Goal: Register for event/course

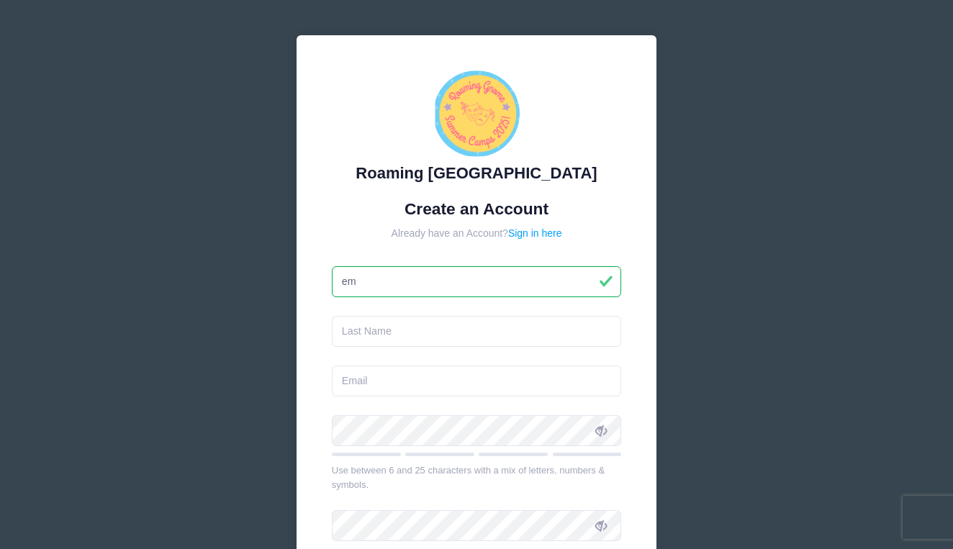
type input "e"
type input "[PERSON_NAME]"
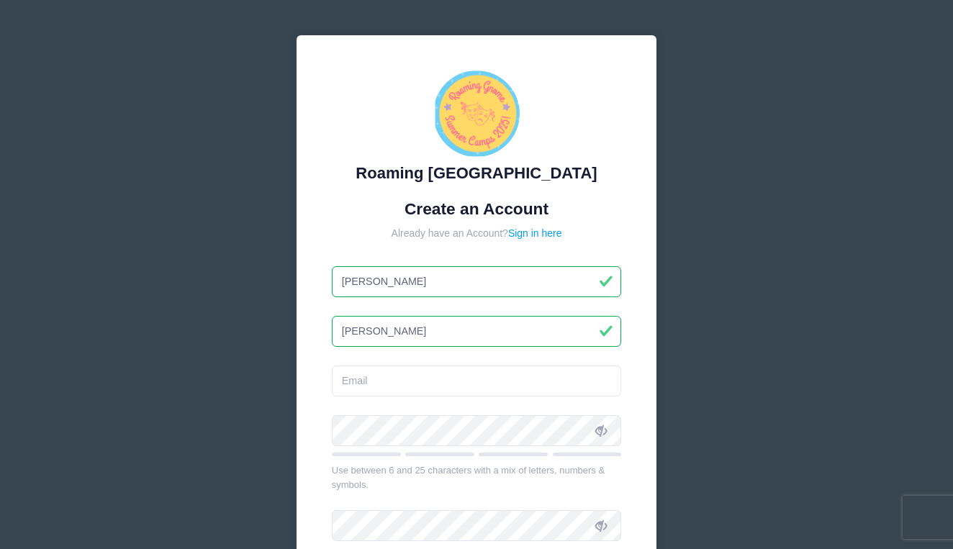
type input "[PERSON_NAME]"
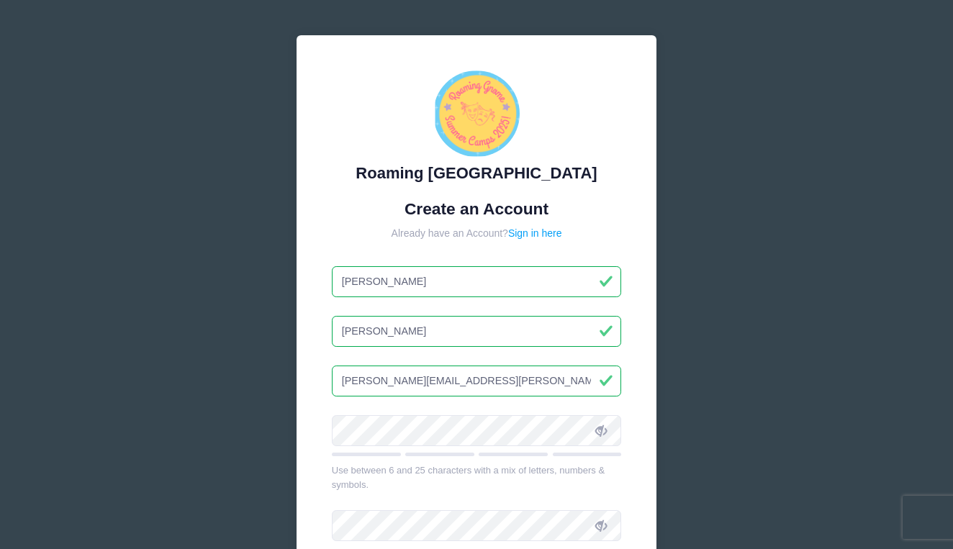
type input "[PERSON_NAME][EMAIL_ADDRESS][PERSON_NAME][DOMAIN_NAME]"
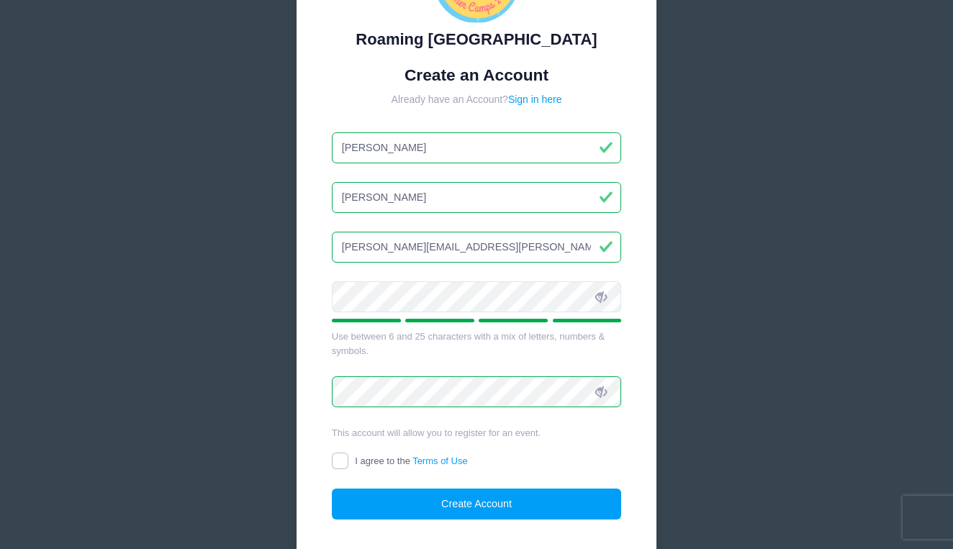
scroll to position [147, 0]
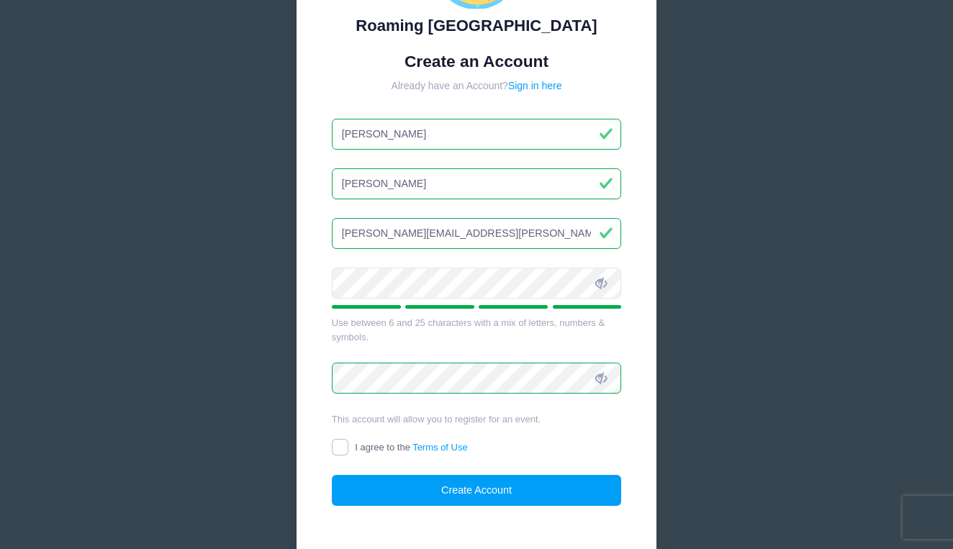
click at [343, 445] on input "I agree to the Terms of Use" at bounding box center [340, 447] width 17 height 17
checkbox input "true"
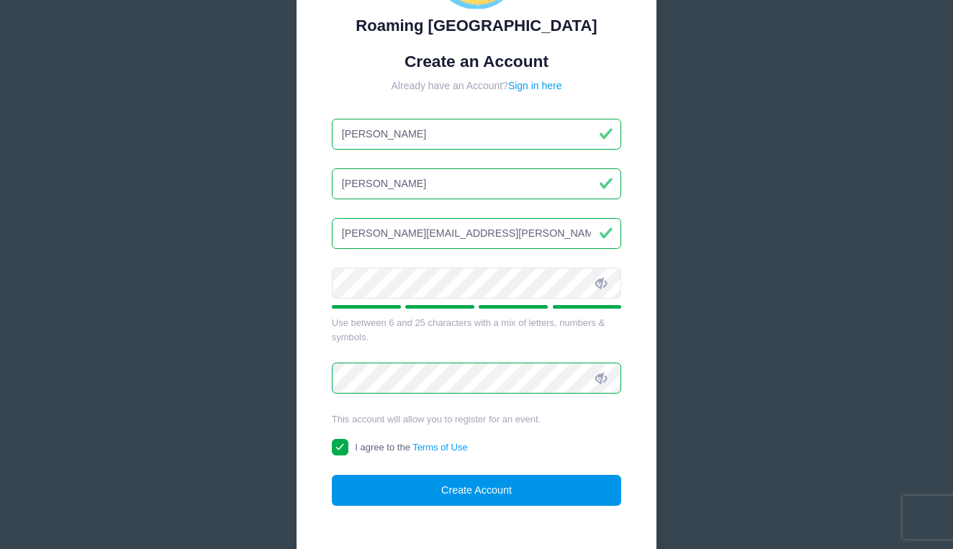
click at [420, 493] on button "Create Account" at bounding box center [477, 490] width 290 height 31
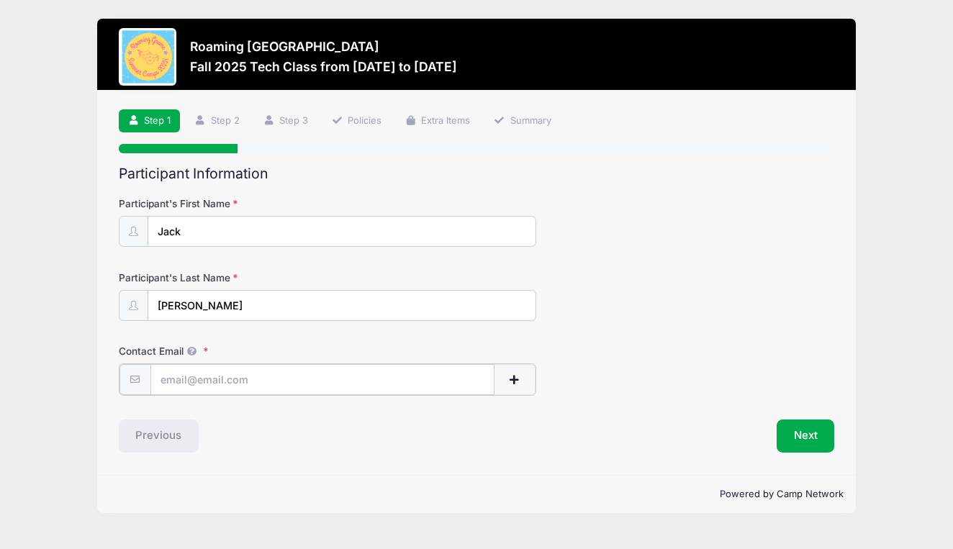
type input "[PERSON_NAME][EMAIL_ADDRESS][PERSON_NAME][DOMAIN_NAME]"
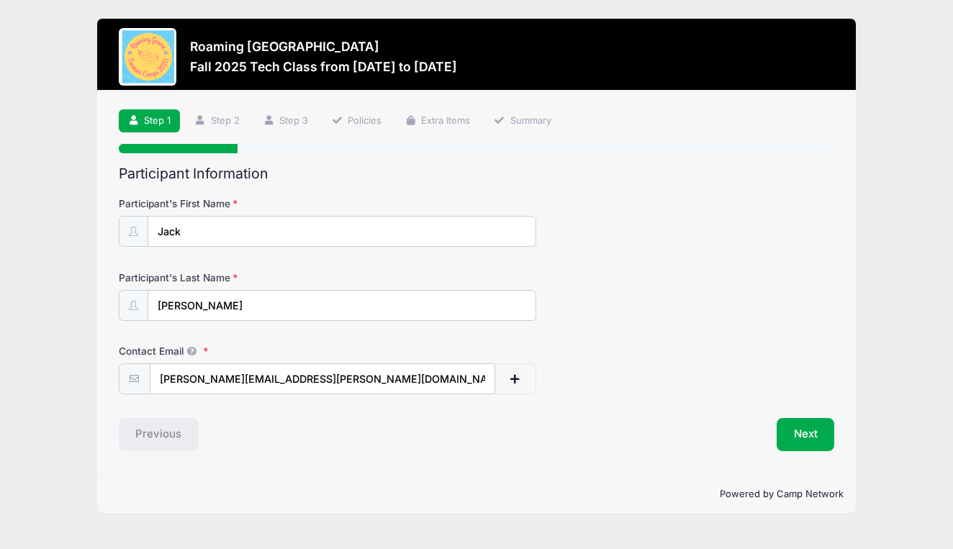
click at [292, 432] on div "Previous" at bounding box center [294, 434] width 365 height 33
click at [819, 430] on button "Next" at bounding box center [805, 434] width 58 height 33
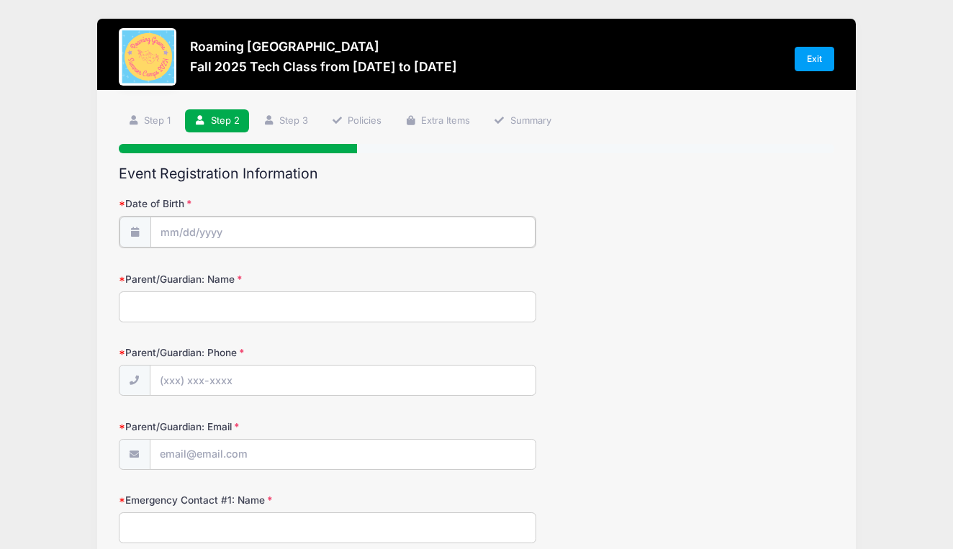
click at [230, 233] on input "Date of Birth" at bounding box center [342, 232] width 385 height 31
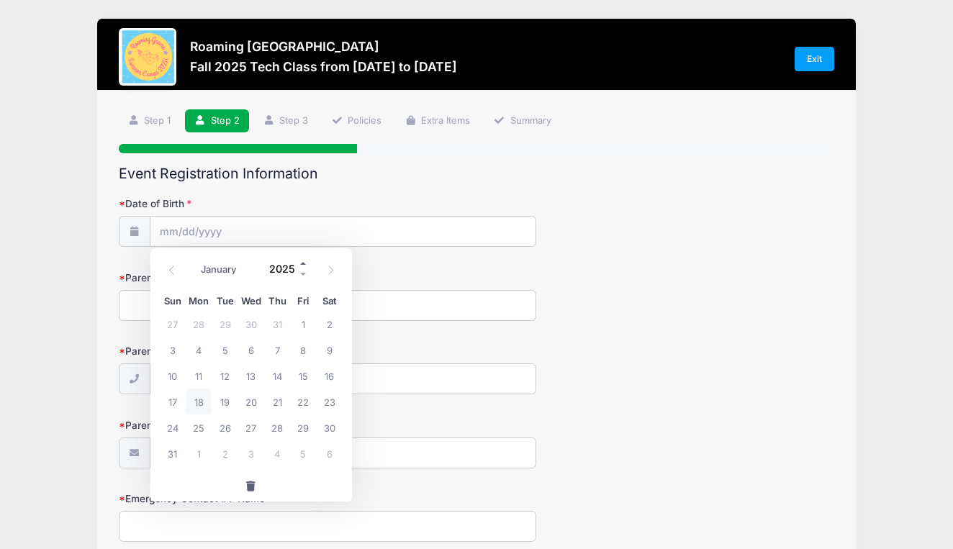
click at [303, 265] on span at bounding box center [304, 263] width 10 height 11
click at [303, 276] on span at bounding box center [304, 274] width 10 height 11
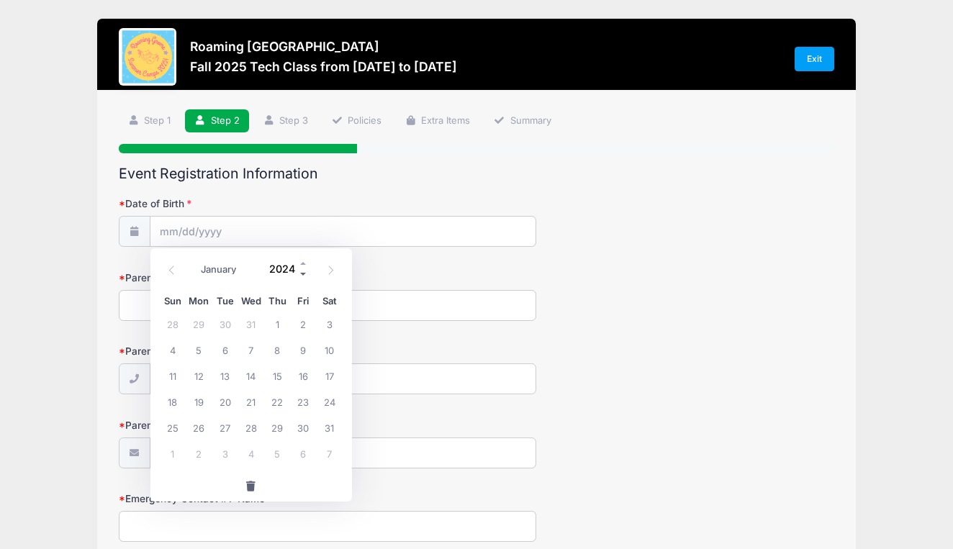
click at [303, 276] on span at bounding box center [304, 274] width 10 height 11
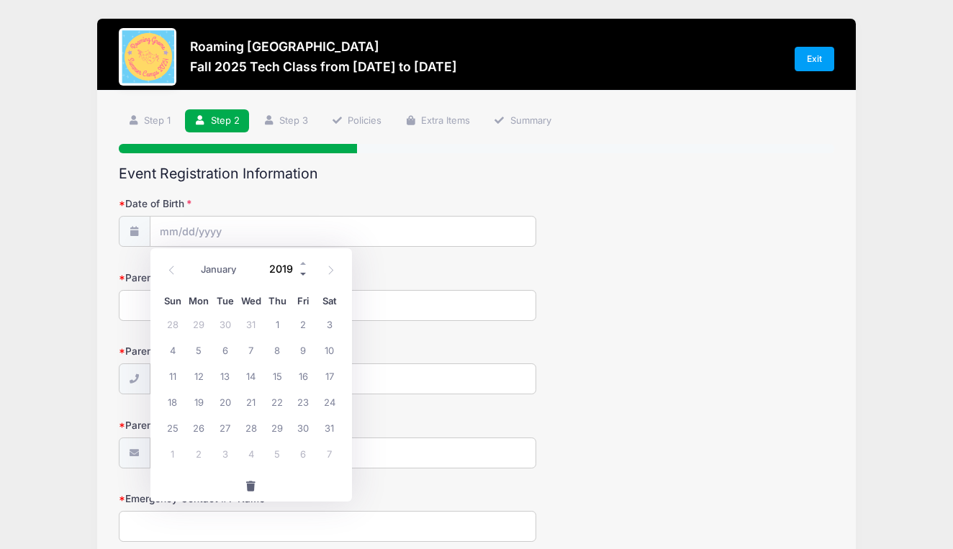
click at [303, 276] on span at bounding box center [304, 274] width 10 height 11
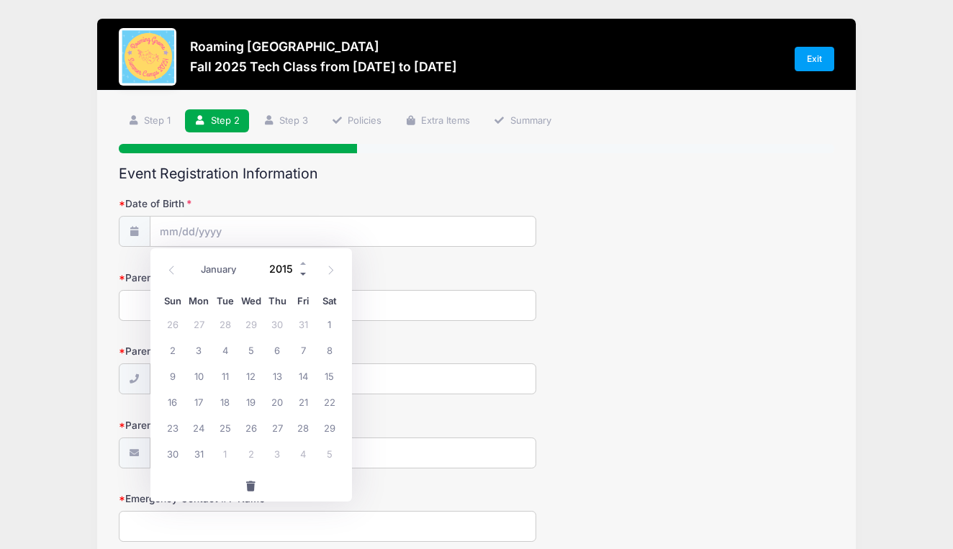
type input "2014"
click at [171, 268] on icon at bounding box center [171, 269] width 9 height 9
click at [331, 271] on icon at bounding box center [330, 269] width 9 height 9
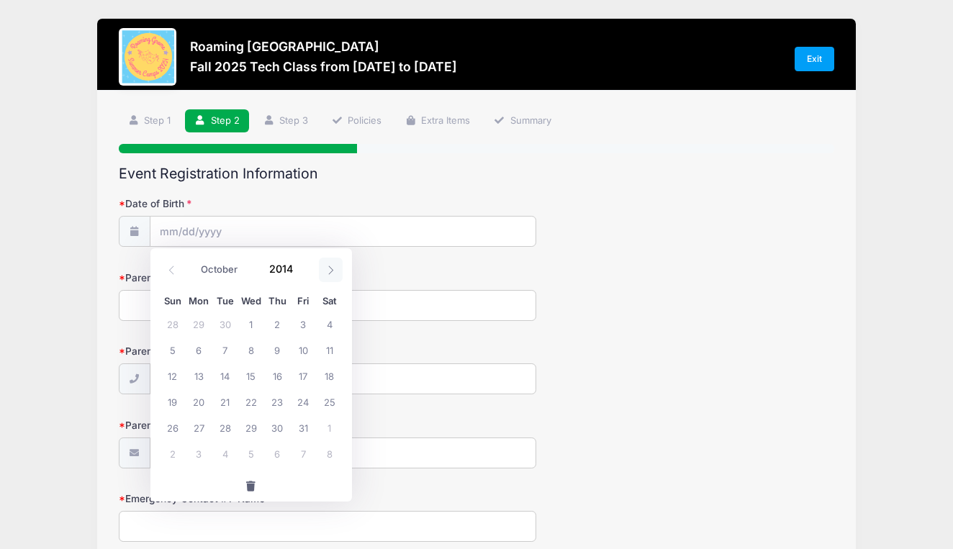
click at [331, 271] on icon at bounding box center [330, 269] width 9 height 9
select select "11"
click at [273, 327] on span "4" at bounding box center [277, 324] width 26 height 26
type input "12/04/2014"
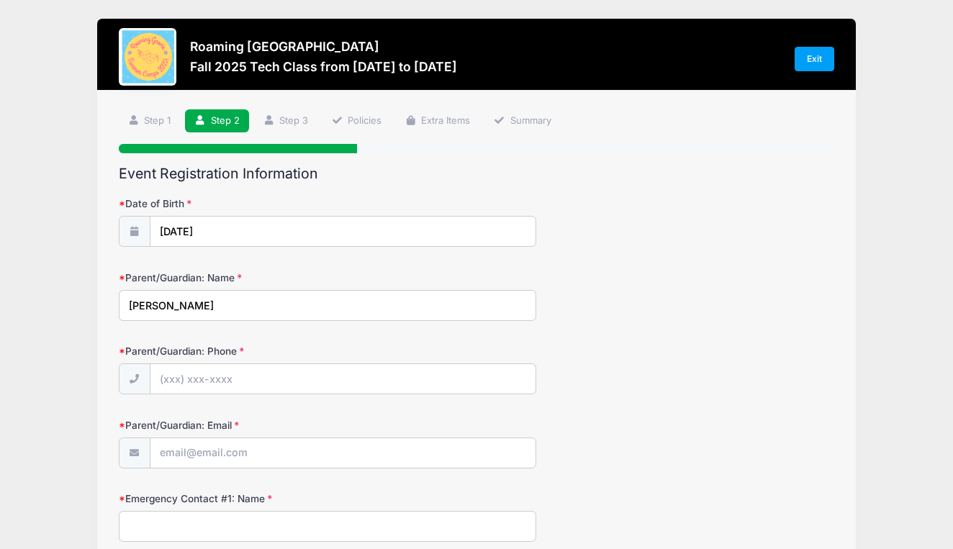
type input "Emily Zabel"
type input "(248) 778-5327"
type input "[PERSON_NAME][EMAIL_ADDRESS][PERSON_NAME][DOMAIN_NAME]"
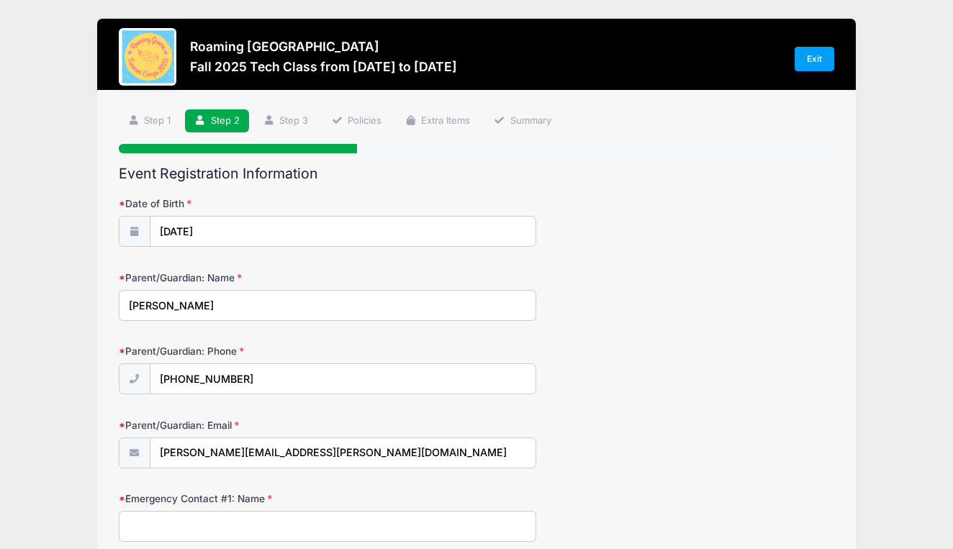
click at [692, 444] on div "Parent/Guardian: Email emily.j.zabel@gmail.com" at bounding box center [477, 443] width 716 height 50
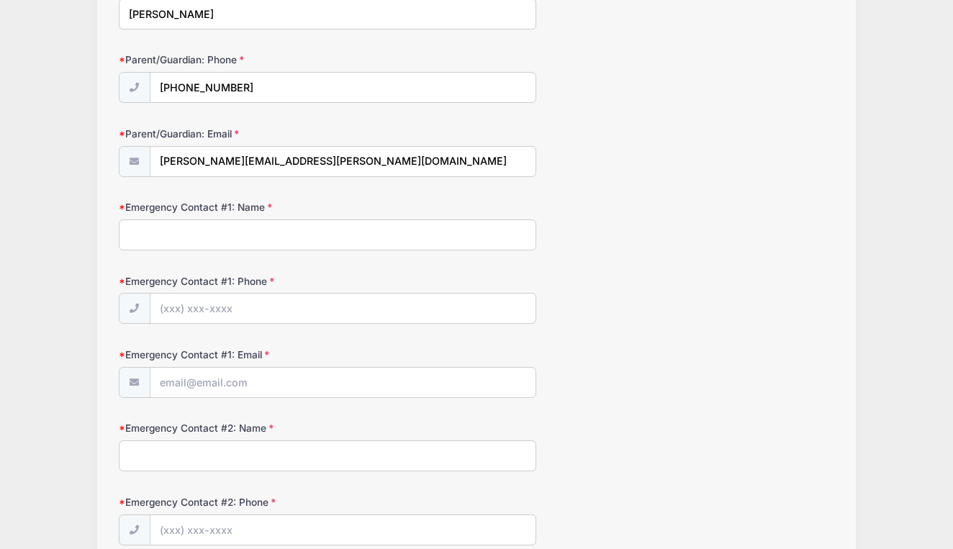
scroll to position [294, 0]
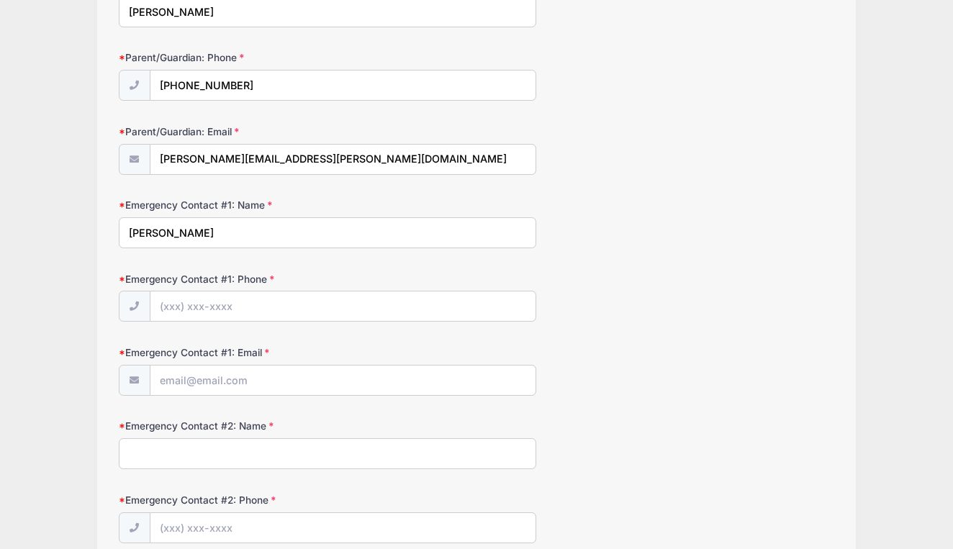
type input "Peter Zabel"
type input "(765) 404-6259"
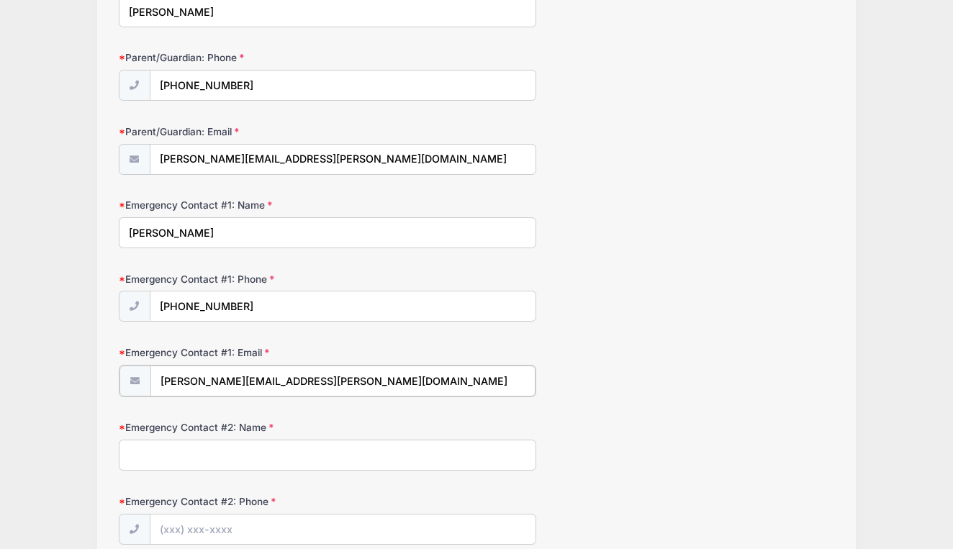
type input "peter.zabel@gmail.com"
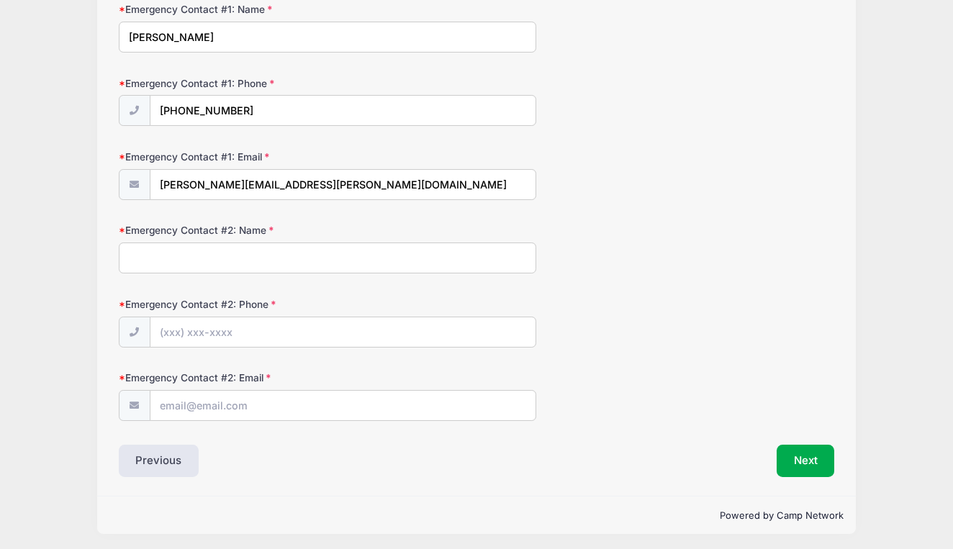
scroll to position [489, 0]
type input "Sarah Sanders"
type input "(303) 579-2103"
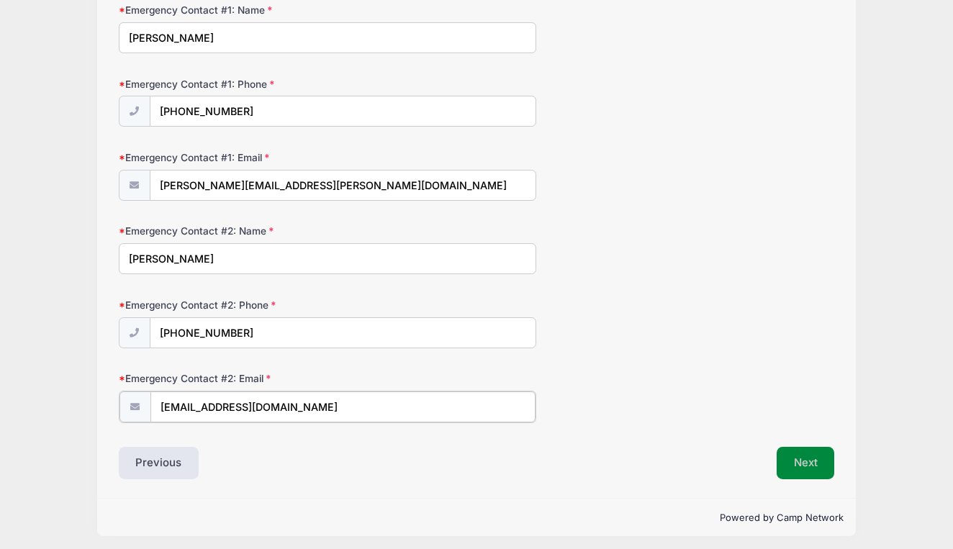
type input "smsanders@gmail.com"
click at [814, 458] on button "Next" at bounding box center [805, 461] width 58 height 33
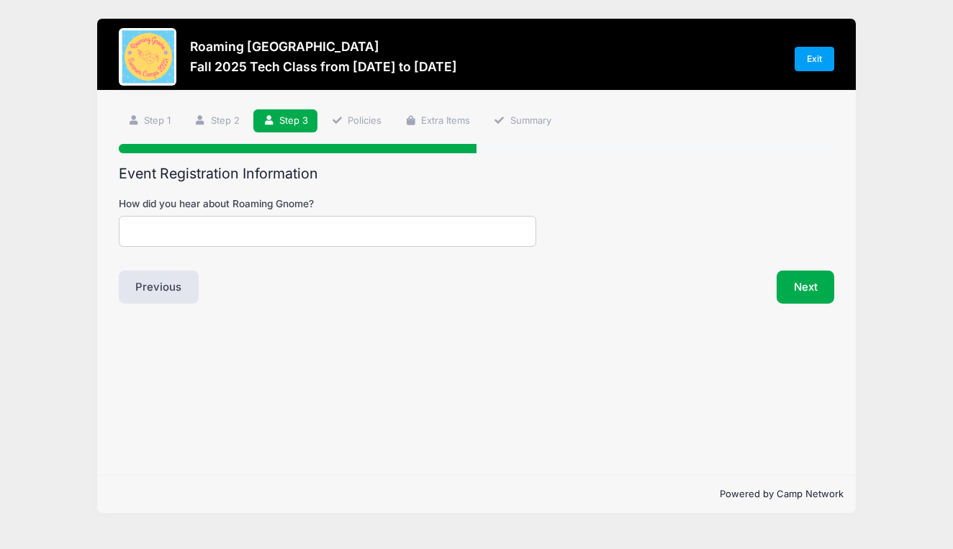
scroll to position [0, 0]
click at [355, 232] on input "How did you hear about Roaming Gnome?" at bounding box center [327, 231] width 417 height 31
type input "Word of mouth"
click at [503, 321] on div "Step 3 /7 Step 1 Step 2 Step 3 Policies Extra Items Summary Participant Informa…" at bounding box center [476, 283] width 758 height 384
click at [808, 276] on button "Next" at bounding box center [805, 287] width 58 height 33
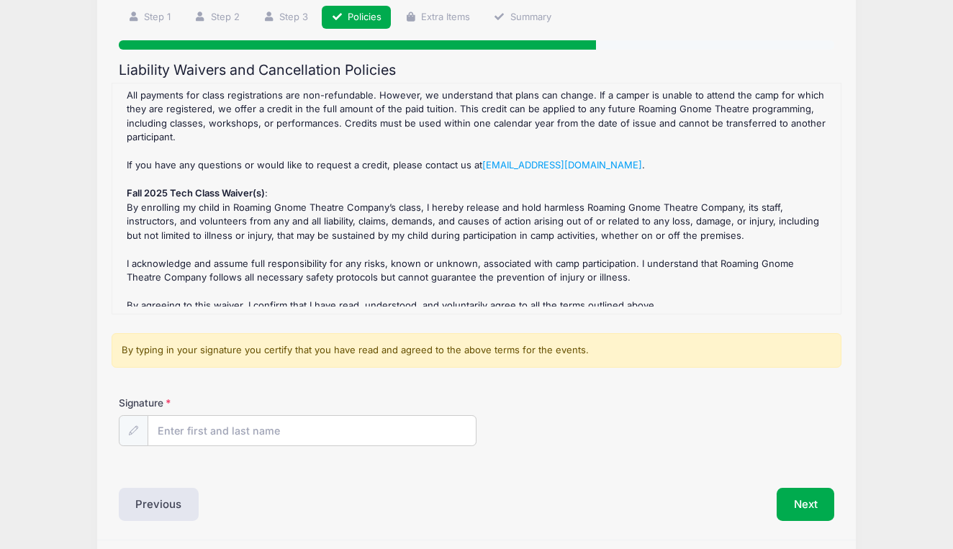
scroll to position [106, 0]
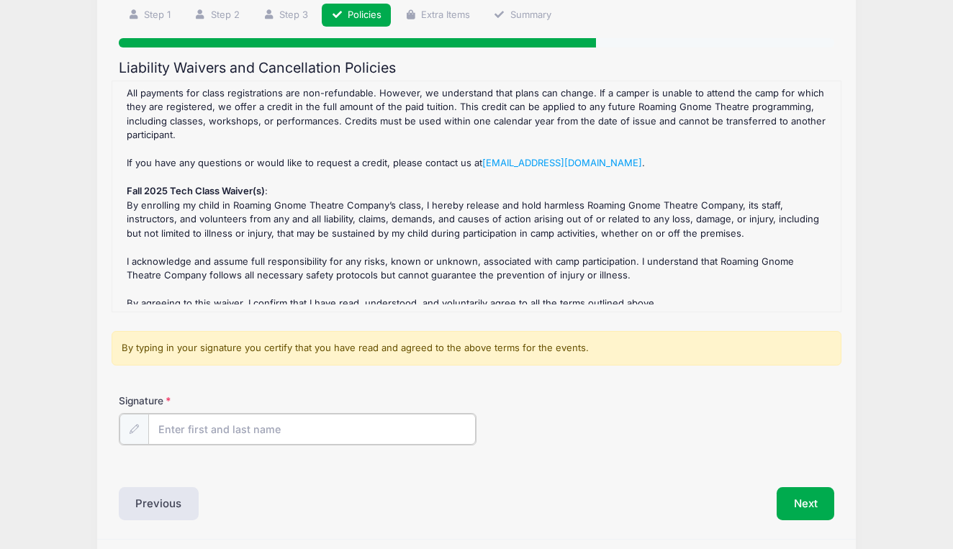
click at [352, 427] on input "Signature" at bounding box center [311, 429] width 327 height 31
type input "Emily Zabel"
click at [606, 447] on div "Signature Emily Zabel" at bounding box center [477, 430] width 730 height 73
click at [783, 496] on button "Next" at bounding box center [805, 502] width 58 height 33
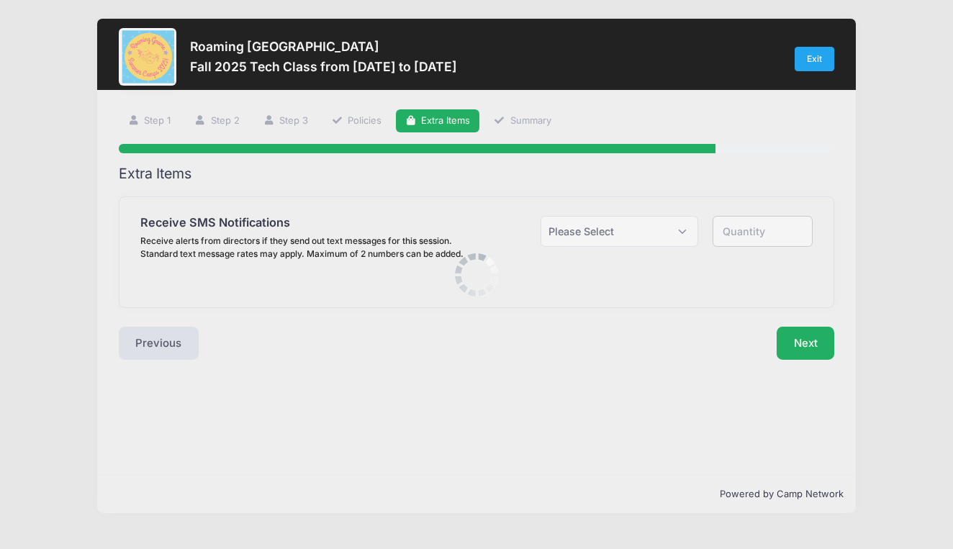
scroll to position [0, 0]
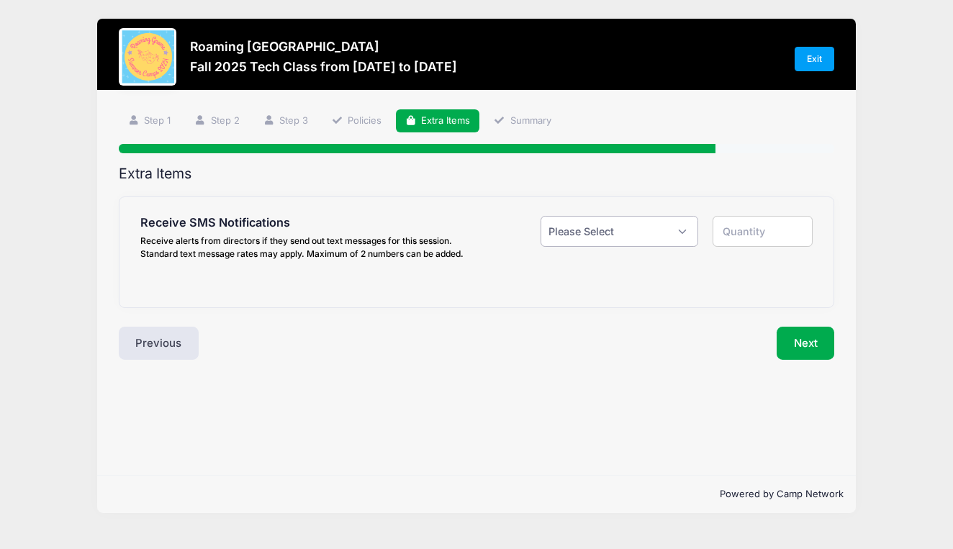
select select "1"
type input "1"
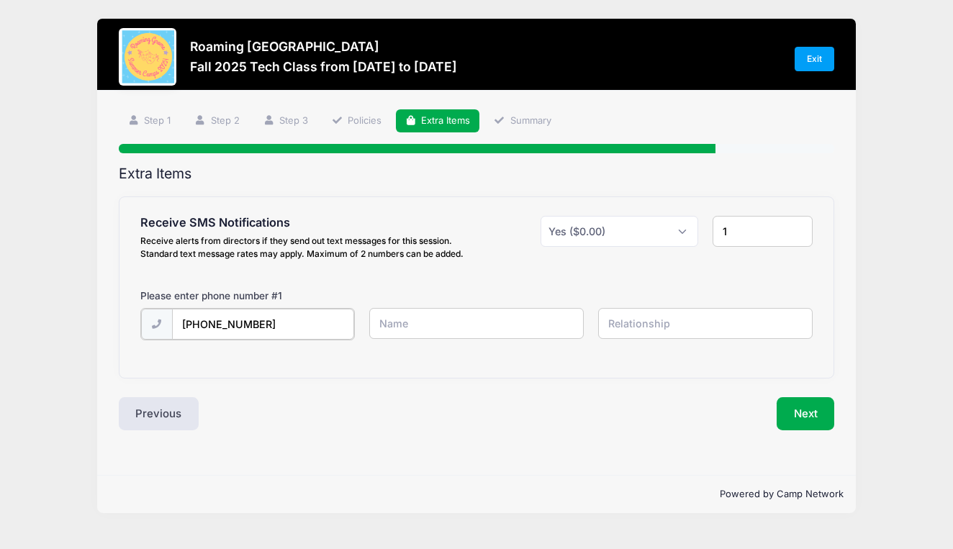
type input "(248) 778-5327"
click at [0, 0] on input "text" at bounding box center [0, 0] width 0 height 0
type input "Emily Zabel"
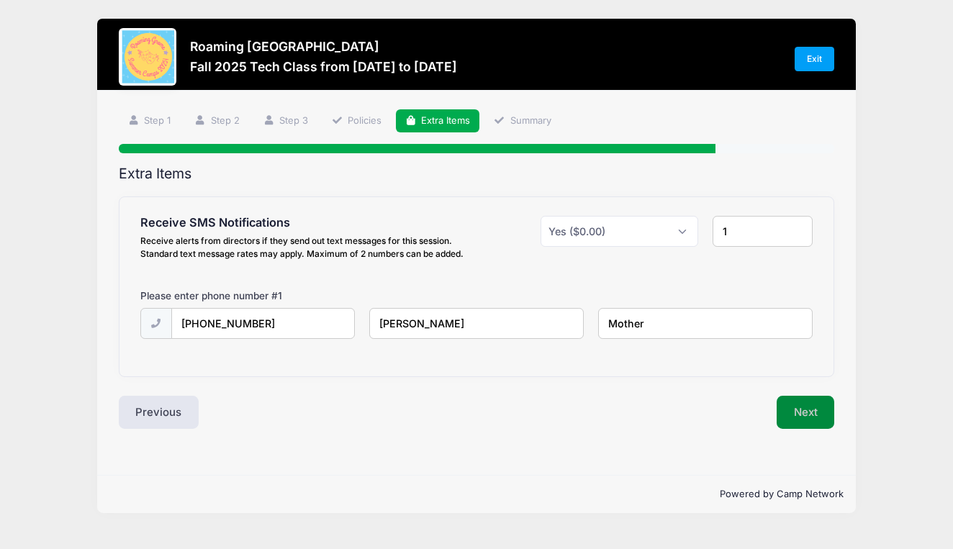
type input "Mother"
click at [798, 404] on button "Next" at bounding box center [805, 412] width 58 height 33
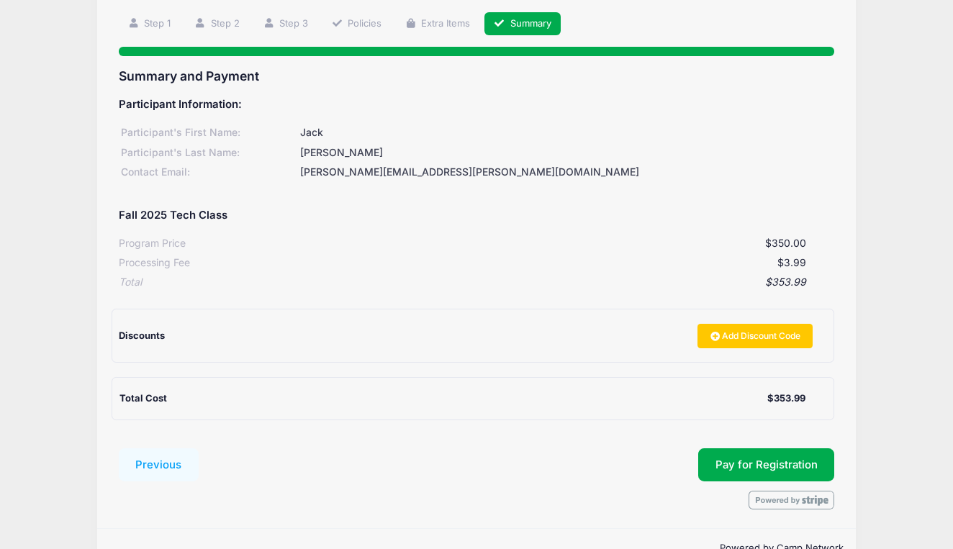
scroll to position [106, 0]
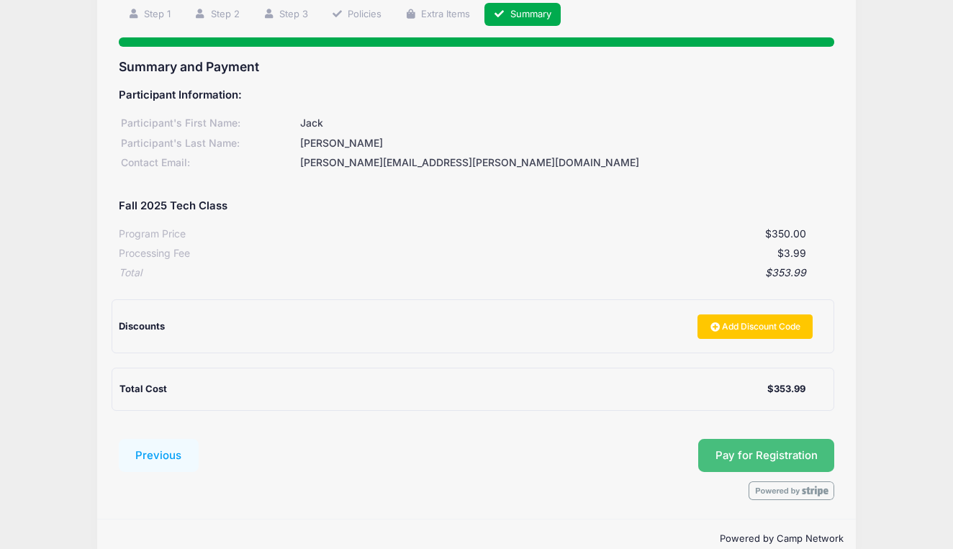
click at [766, 449] on span "Pay for Registration" at bounding box center [766, 455] width 102 height 13
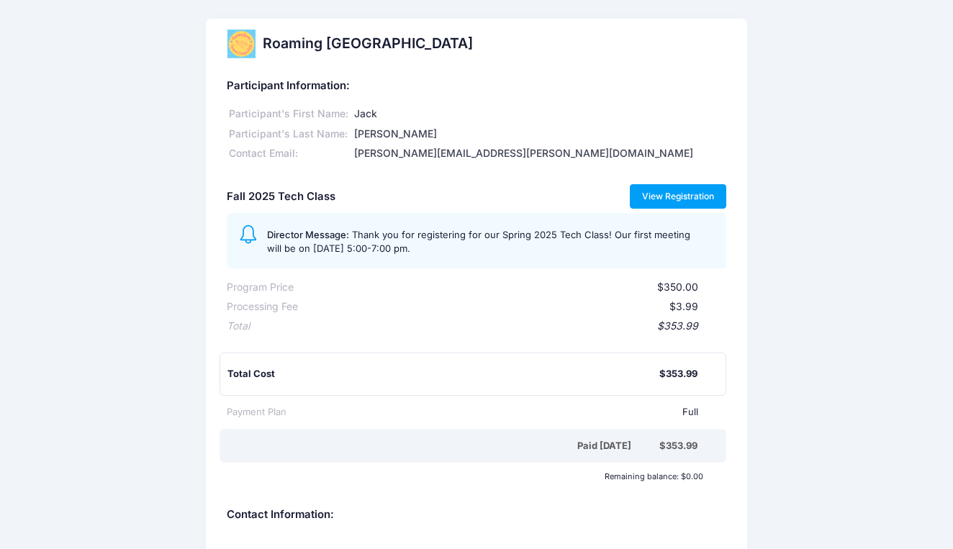
click at [683, 190] on link "View Registration" at bounding box center [678, 196] width 97 height 24
